Goal: Transaction & Acquisition: Purchase product/service

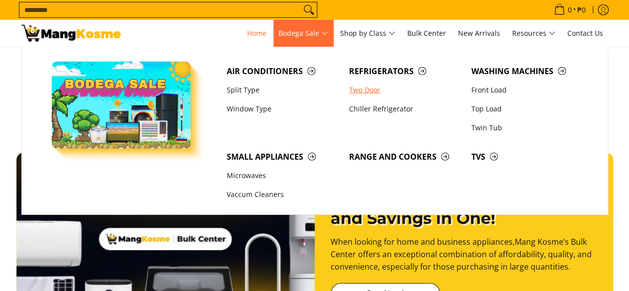
scroll to position [0, 395]
drag, startPoint x: 0, startPoint y: 0, endPoint x: 361, endPoint y: 92, distance: 372.6
click at [361, 92] on link "Two Door" at bounding box center [405, 90] width 122 height 19
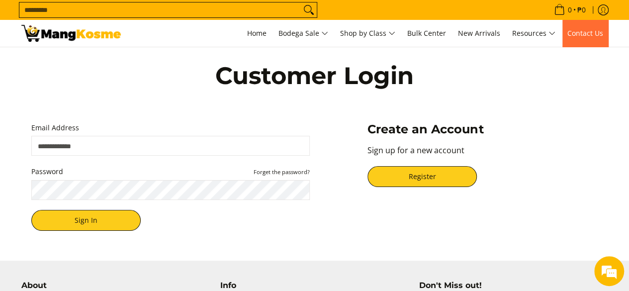
click at [585, 30] on span "Contact Us" at bounding box center [586, 32] width 36 height 9
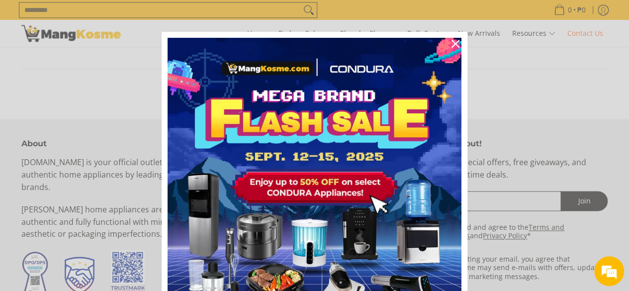
scroll to position [691, 0]
click at [452, 42] on icon "close icon" at bounding box center [456, 44] width 8 height 8
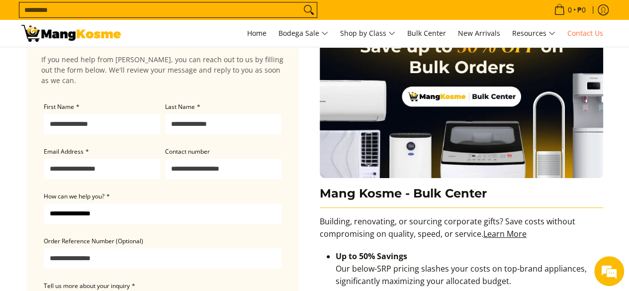
scroll to position [0, 0]
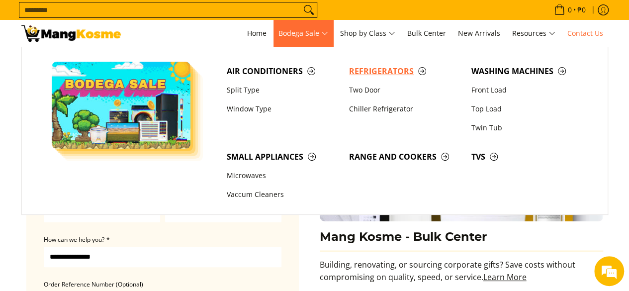
click at [382, 74] on span "Refrigerators" at bounding box center [405, 71] width 112 height 12
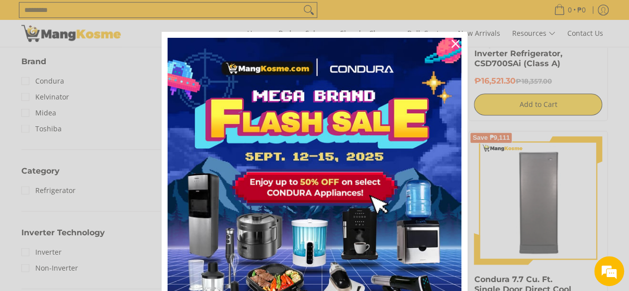
scroll to position [363, 0]
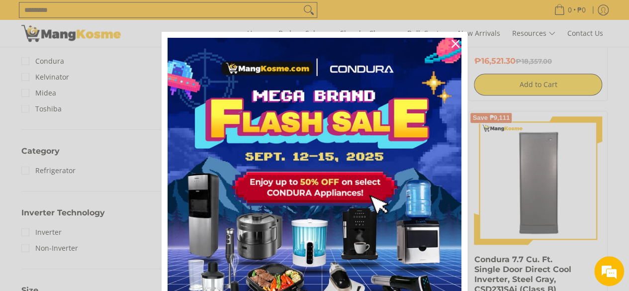
click at [452, 44] on icon "close icon" at bounding box center [456, 44] width 8 height 8
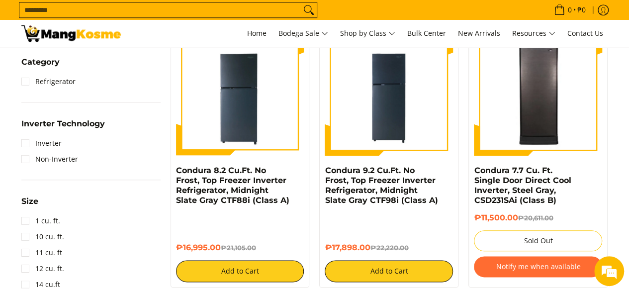
scroll to position [456, 0]
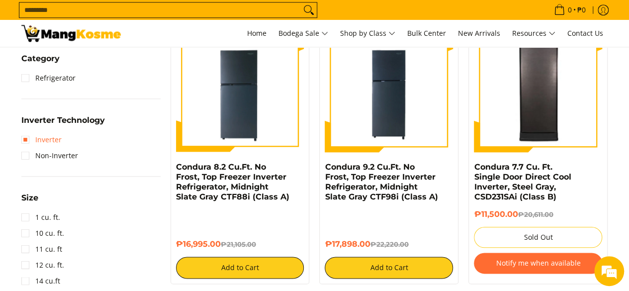
click at [53, 137] on link "Inverter" at bounding box center [41, 140] width 40 height 16
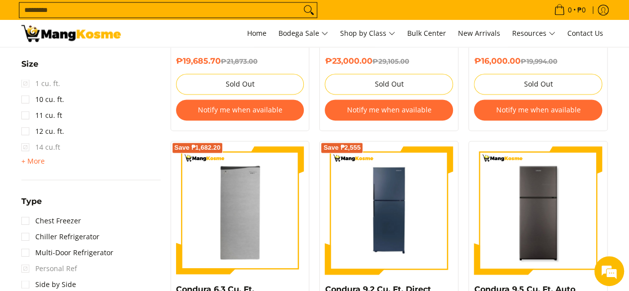
scroll to position [642, 0]
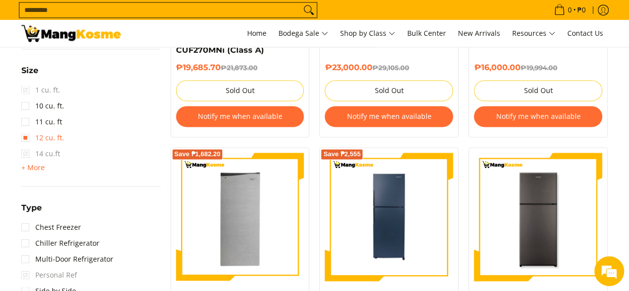
click at [49, 139] on link "12 cu. ft." at bounding box center [42, 138] width 43 height 16
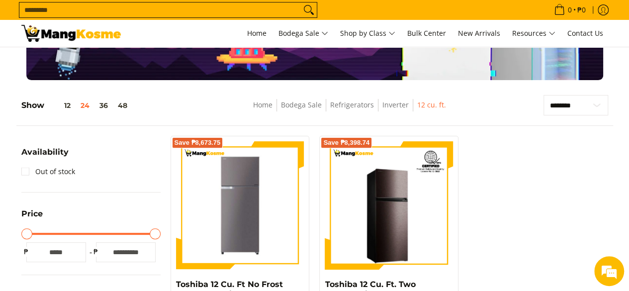
scroll to position [82, 0]
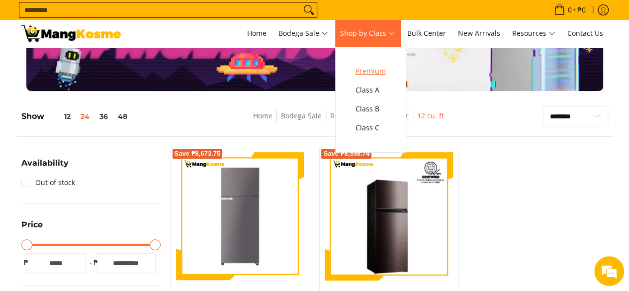
click at [382, 71] on span "Premium" at bounding box center [371, 71] width 30 height 12
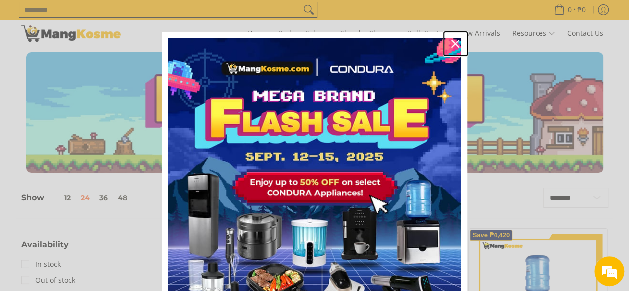
click at [452, 43] on icon "close icon" at bounding box center [456, 44] width 8 height 8
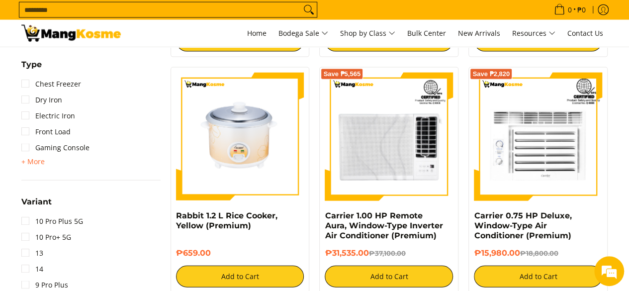
scroll to position [1119, 0]
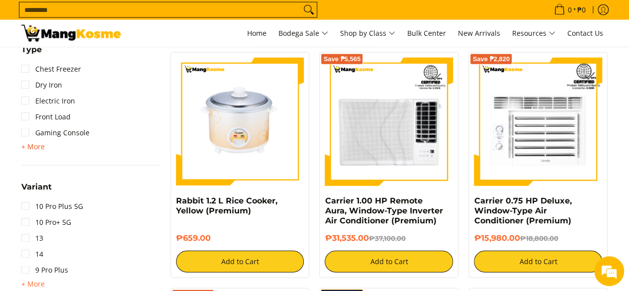
click at [38, 144] on span "+ More" at bounding box center [32, 147] width 23 height 8
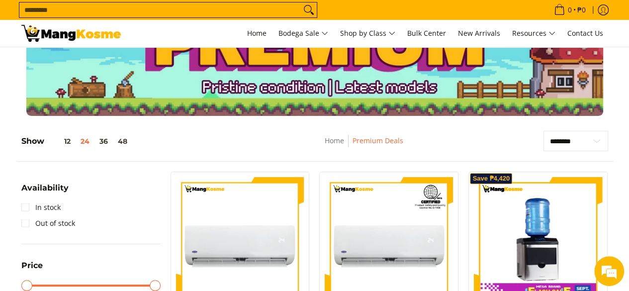
scroll to position [0, 0]
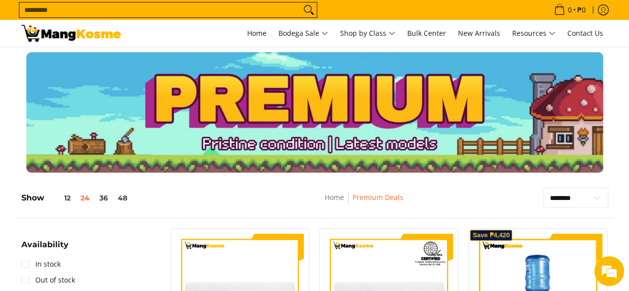
click at [229, 10] on input "Search..." at bounding box center [160, 9] width 282 height 15
type input "**********"
click at [301, 2] on button "Search" at bounding box center [309, 9] width 16 height 15
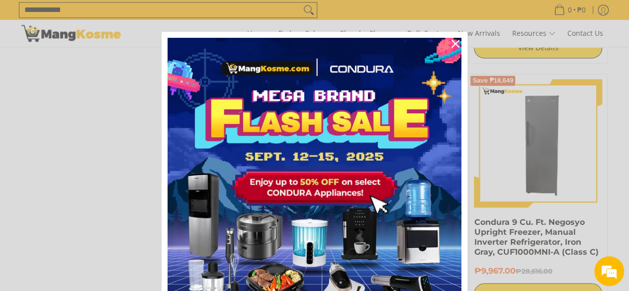
scroll to position [681, 0]
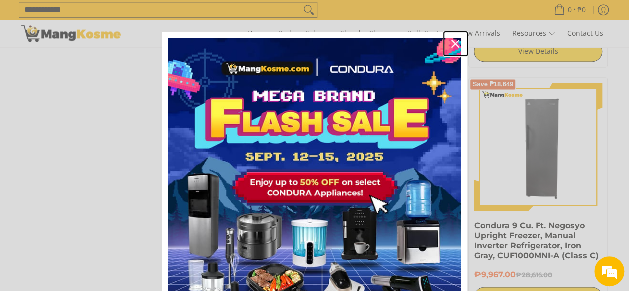
click at [452, 43] on icon "close icon" at bounding box center [456, 44] width 8 height 8
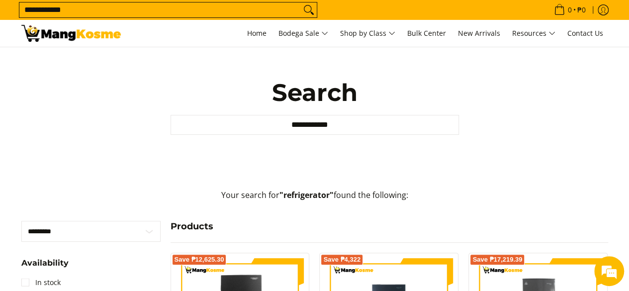
scroll to position [0, 0]
